Goal: Task Accomplishment & Management: Manage account settings

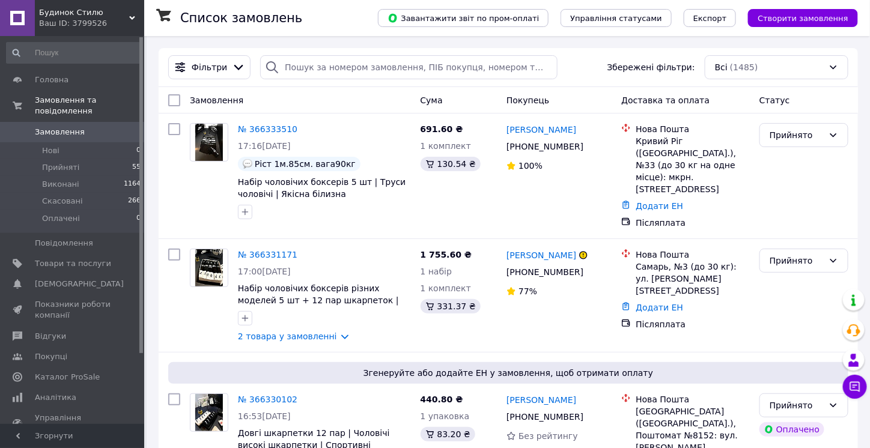
drag, startPoint x: 66, startPoint y: 159, endPoint x: 126, endPoint y: 7, distance: 162.9
click at [66, 162] on span "Прийняті" at bounding box center [60, 167] width 37 height 11
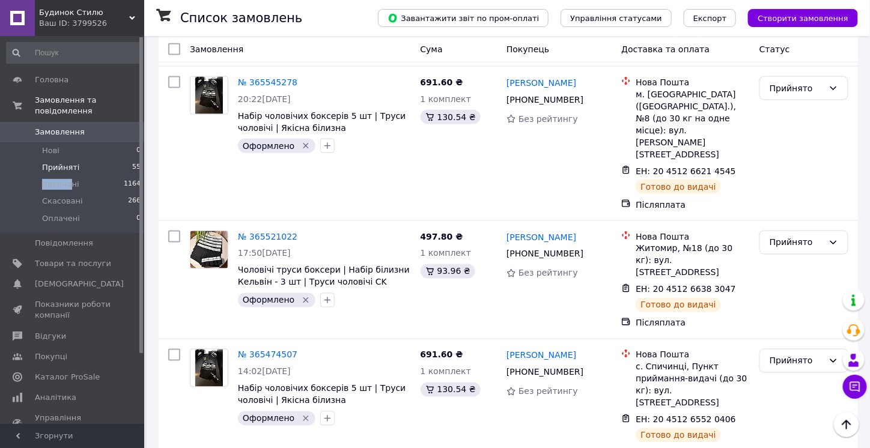
scroll to position [6623, 0]
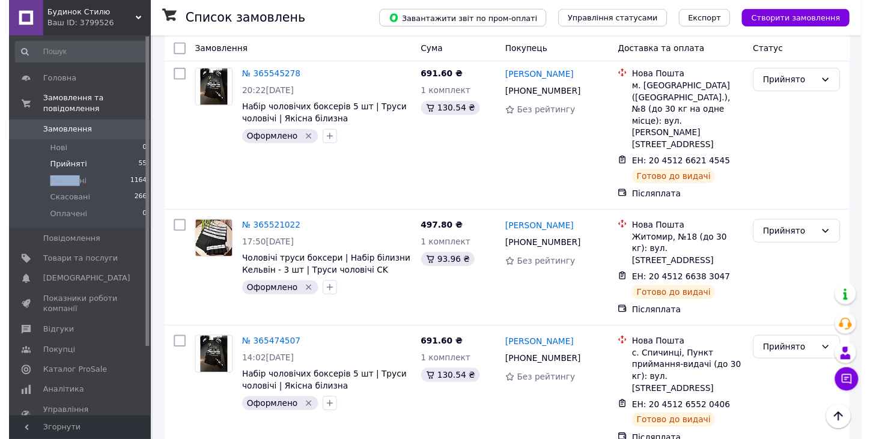
scroll to position [6231, 0]
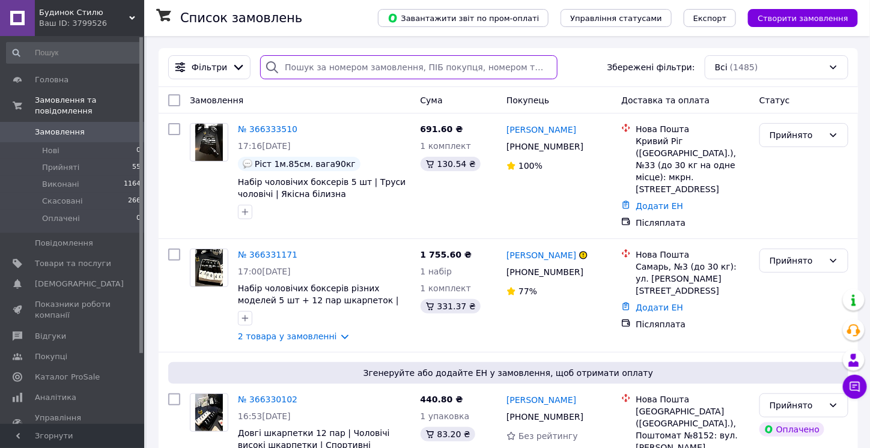
click at [365, 61] on input "search" at bounding box center [408, 67] width 297 height 24
paste input "20451267301175"
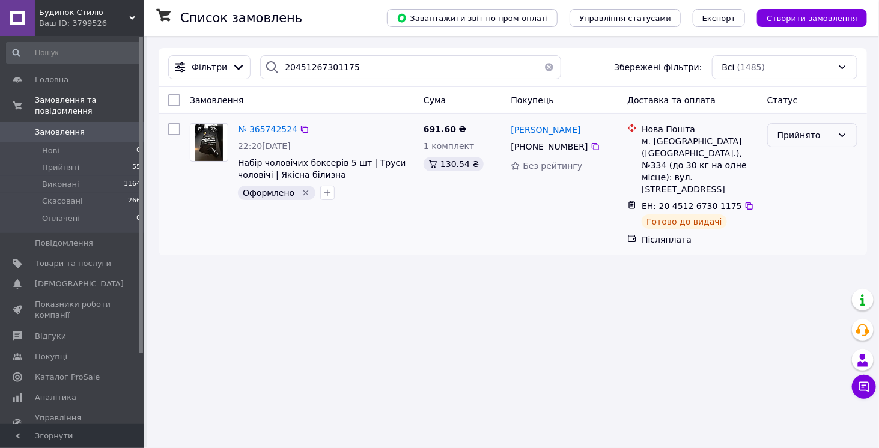
click at [813, 131] on div "Прийнято" at bounding box center [805, 135] width 55 height 13
click at [808, 162] on li "Виконано" at bounding box center [812, 161] width 89 height 22
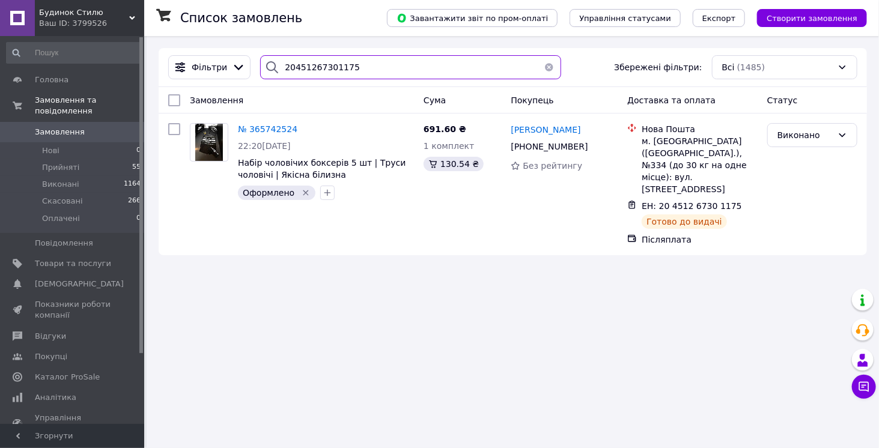
click at [329, 65] on input "20451267301175" at bounding box center [410, 67] width 301 height 24
paste input "8196286"
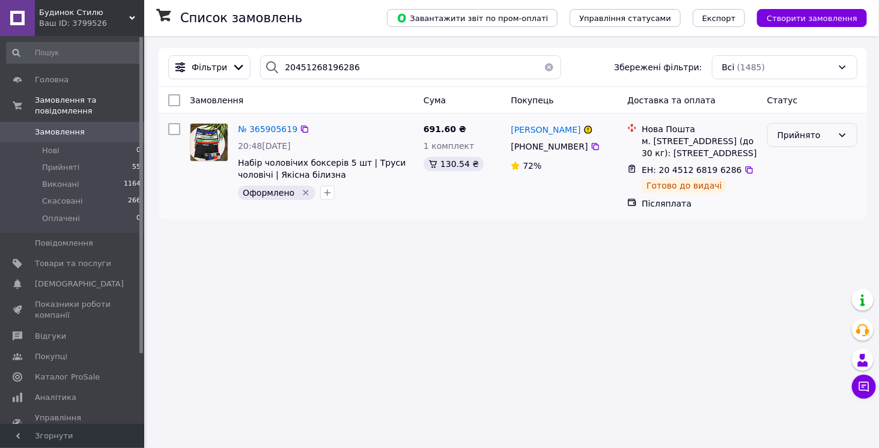
click at [796, 132] on div "Прийнято" at bounding box center [805, 135] width 55 height 13
click at [799, 157] on li "Виконано" at bounding box center [812, 161] width 89 height 22
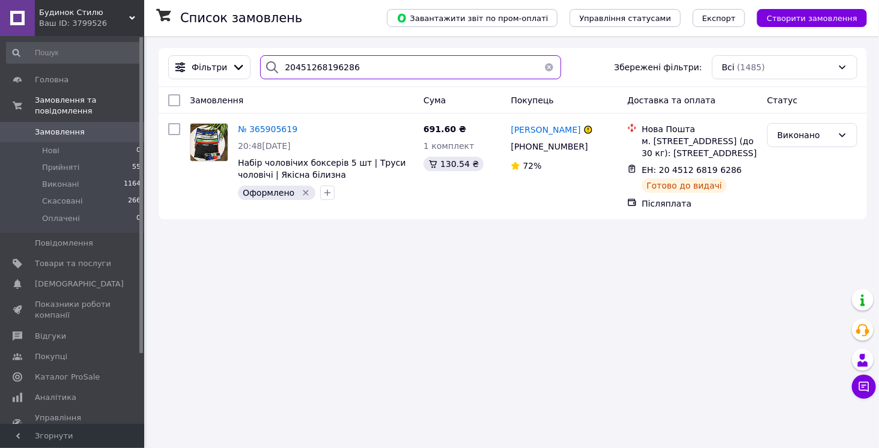
click at [365, 68] on input "20451268196286" at bounding box center [410, 67] width 301 height 24
paste input "653899"
type input "20451268653899"
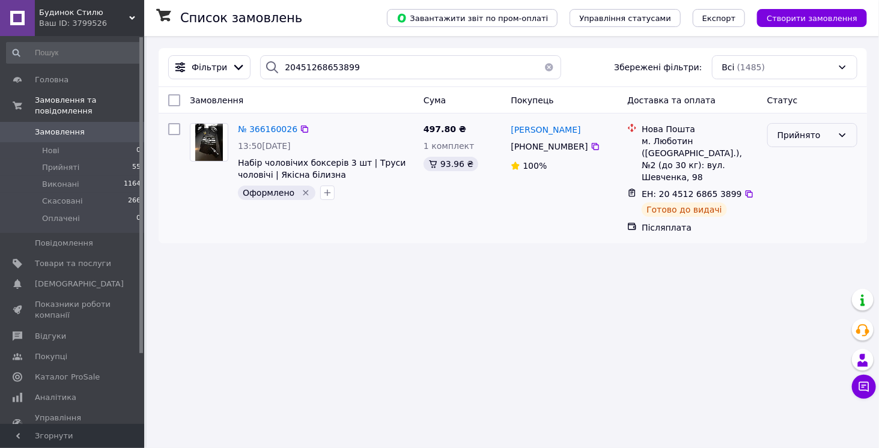
click at [785, 133] on div "Прийнято" at bounding box center [805, 135] width 55 height 13
click at [794, 165] on li "Виконано" at bounding box center [812, 161] width 89 height 22
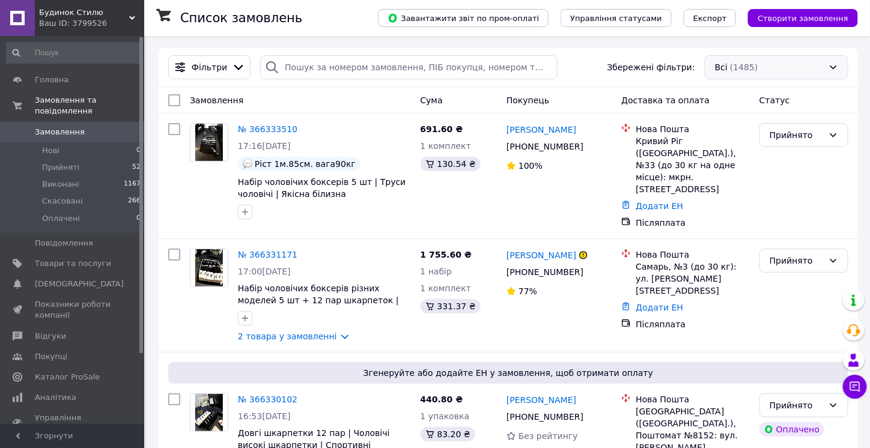
click at [745, 70] on div "Всі (1485)" at bounding box center [777, 67] width 144 height 24
click at [734, 116] on span "Не оформлені" at bounding box center [746, 115] width 62 height 12
click at [725, 70] on div "Всі (1485)" at bounding box center [777, 67] width 144 height 24
click at [716, 65] on div "Всі (1485)" at bounding box center [777, 67] width 144 height 24
